Goal: Task Accomplishment & Management: Manage account settings

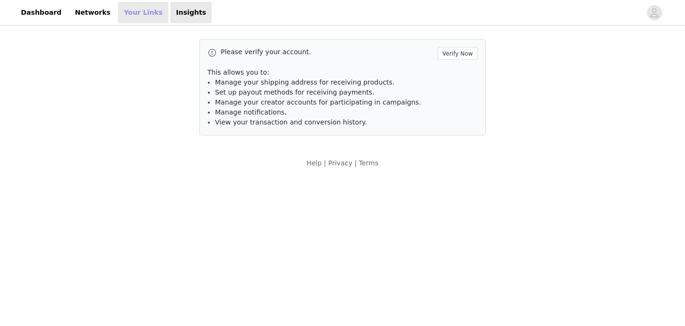
click at [128, 19] on link "Your Links" at bounding box center [143, 12] width 50 height 21
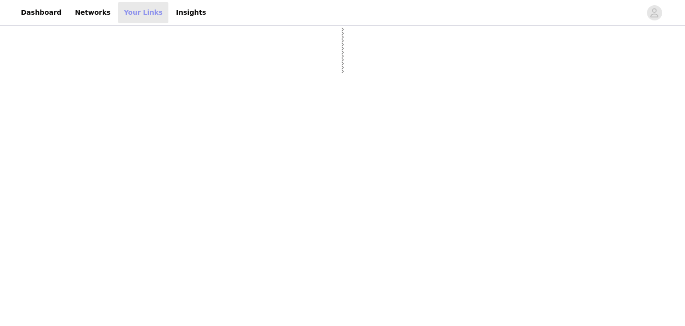
select select "12"
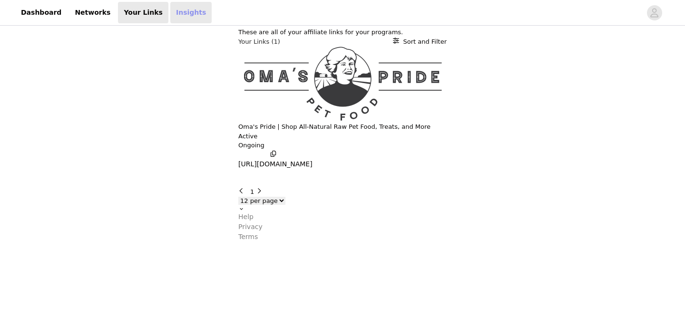
click at [170, 23] on link "Insights" at bounding box center [190, 12] width 41 height 21
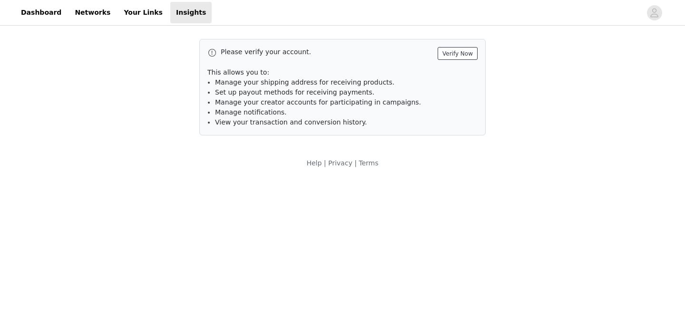
click at [454, 54] on button "Verify Now" at bounding box center [458, 53] width 40 height 13
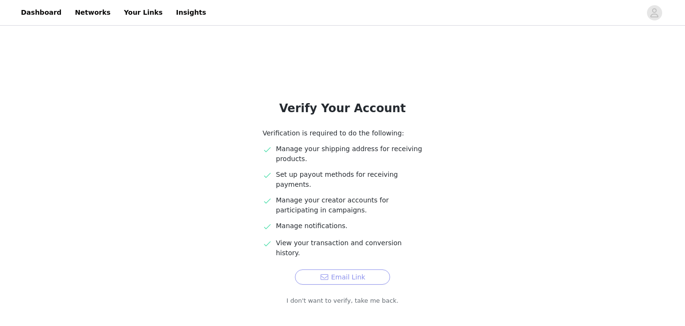
click at [346, 270] on button "Email Link" at bounding box center [342, 277] width 95 height 15
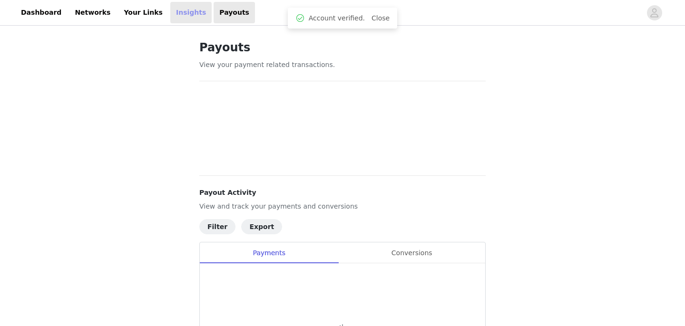
click at [171, 17] on link "Insights" at bounding box center [190, 12] width 41 height 21
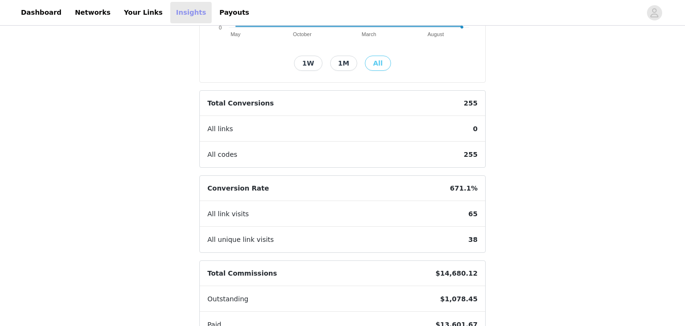
scroll to position [274, 0]
